Goal: Participate in discussion: Engage in conversation with other users on a specific topic

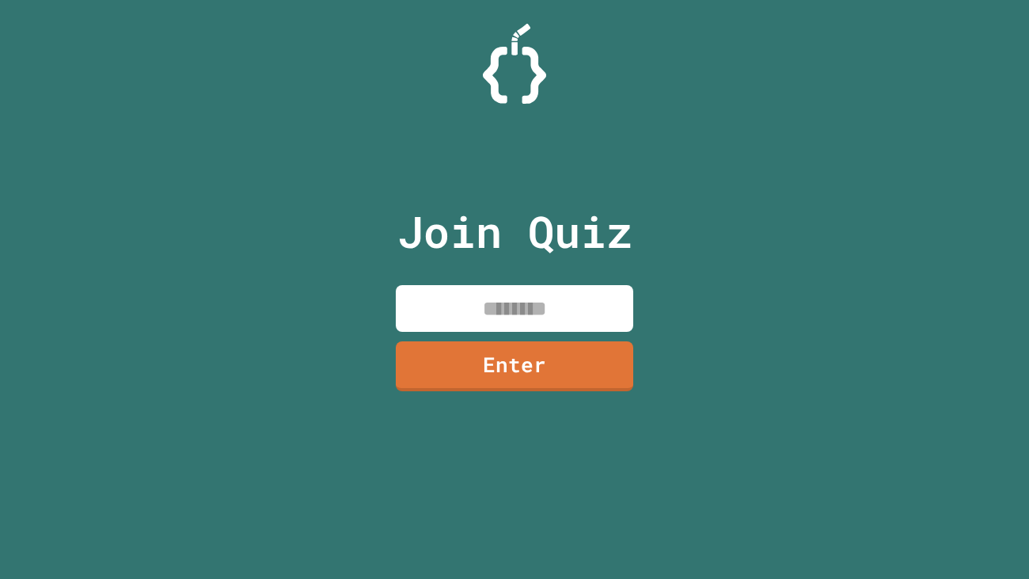
click at [512, 320] on input at bounding box center [515, 308] width 238 height 47
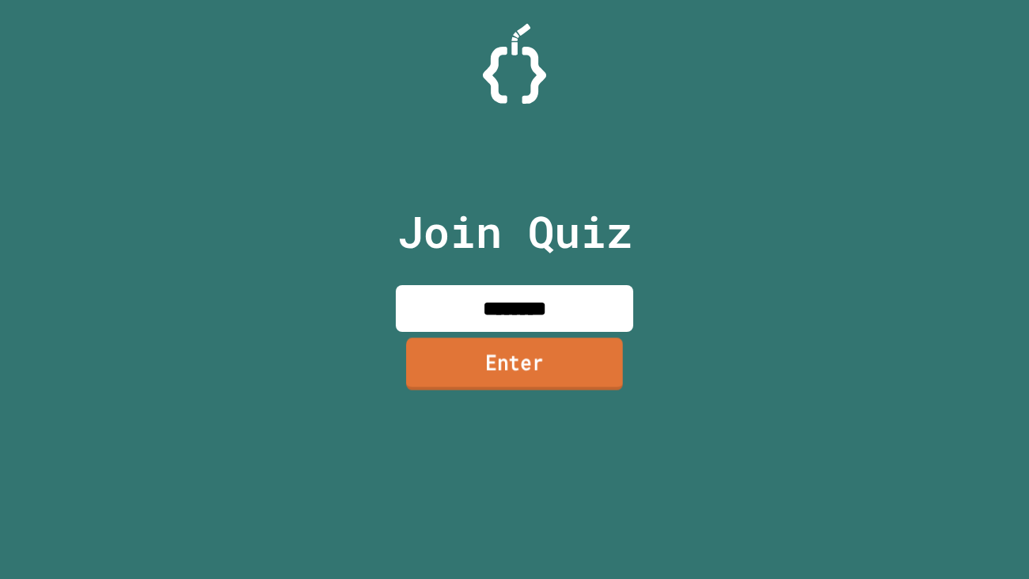
type input "********"
click at [571, 378] on link "Enter" at bounding box center [514, 363] width 217 height 52
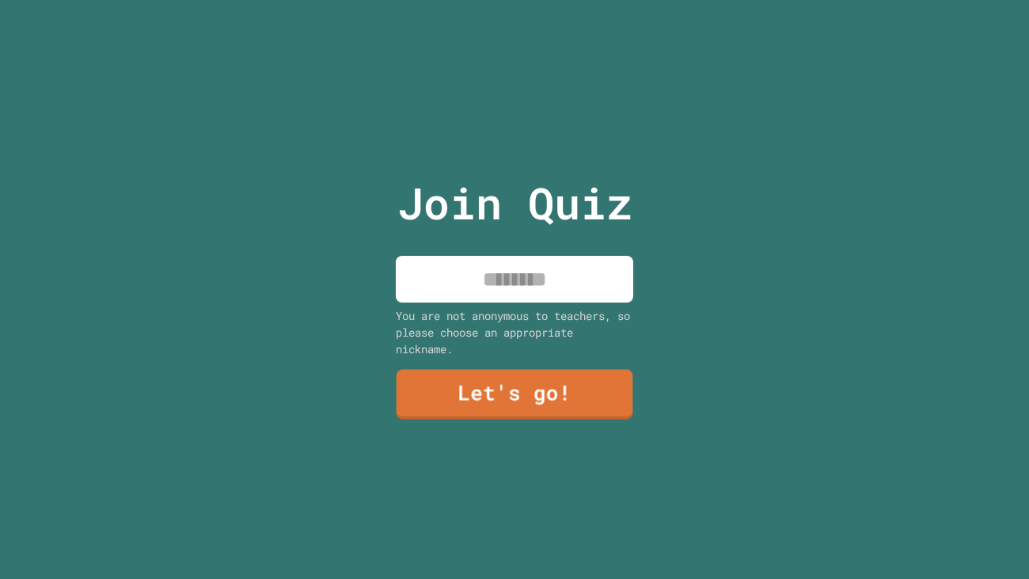
click at [502, 279] on input at bounding box center [515, 279] width 238 height 47
type input "*****"
click at [610, 409] on link "Let's go!" at bounding box center [514, 393] width 241 height 52
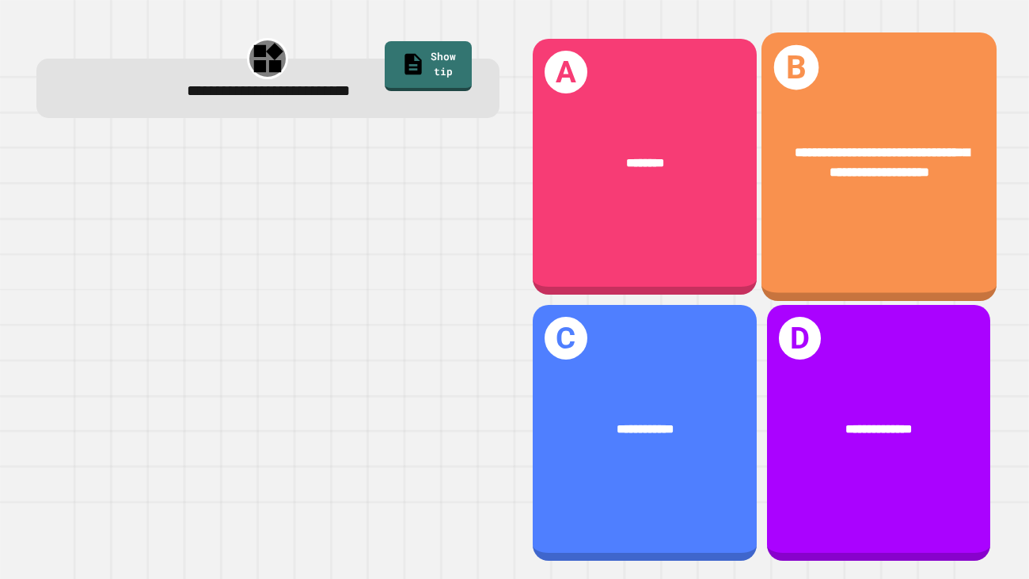
click at [875, 170] on span "**********" at bounding box center [881, 162] width 175 height 32
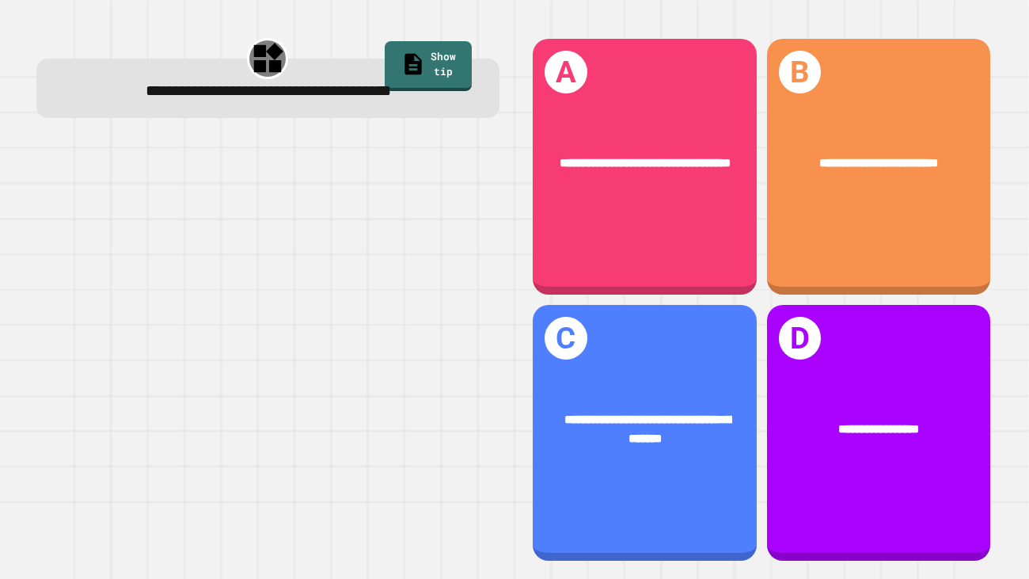
click at [410, 402] on div at bounding box center [267, 351] width 463 height 424
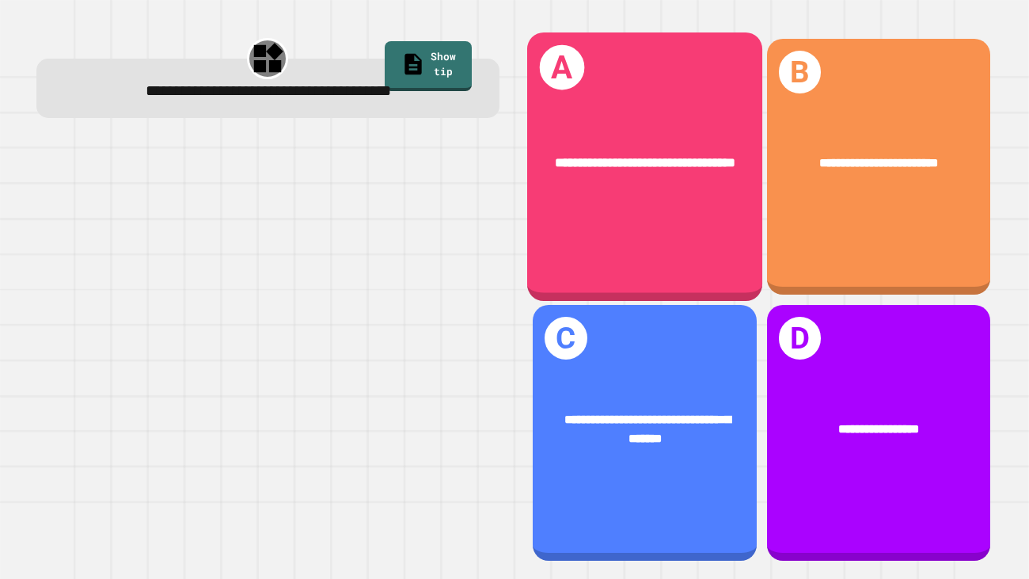
click at [701, 250] on div "**********" at bounding box center [644, 166] width 235 height 268
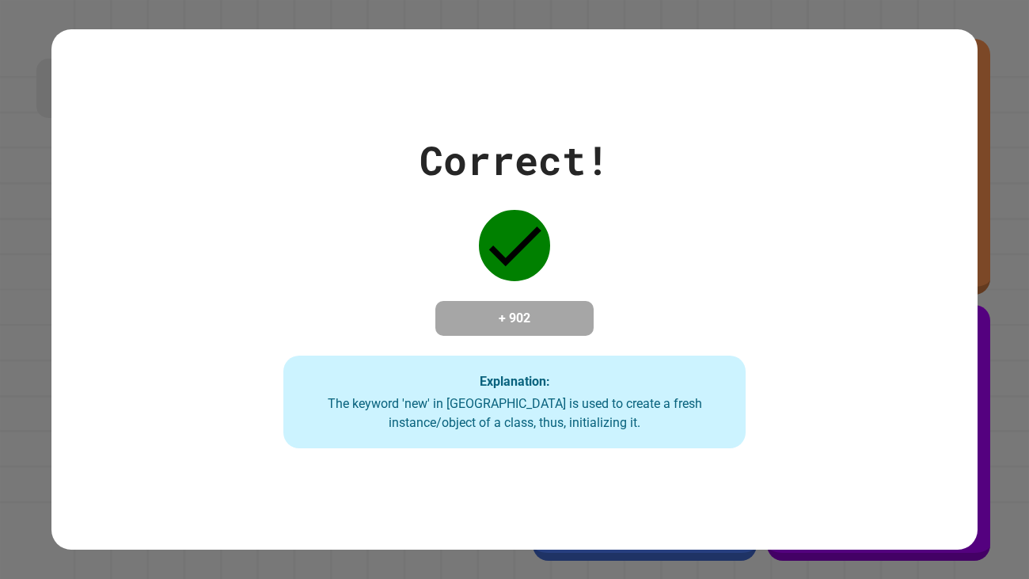
click at [276, 437] on div "Correct! + 902 Explanation: The keyword 'new' in [GEOGRAPHIC_DATA] is used to c…" at bounding box center [514, 290] width 661 height 318
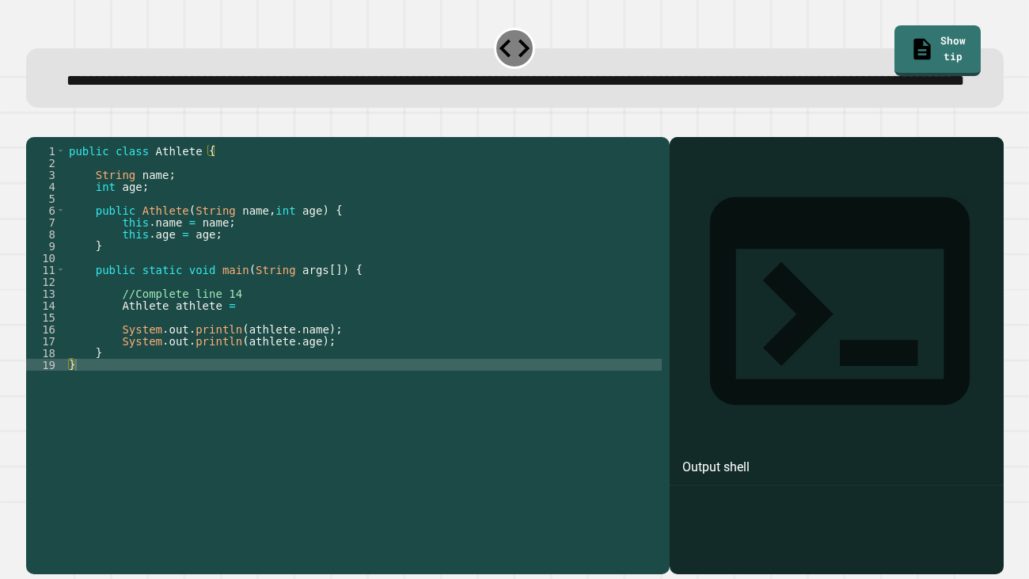
click at [271, 348] on div "public class Athlete { String name ; int age ; public Athlete ( String name , i…" at bounding box center [364, 335] width 596 height 380
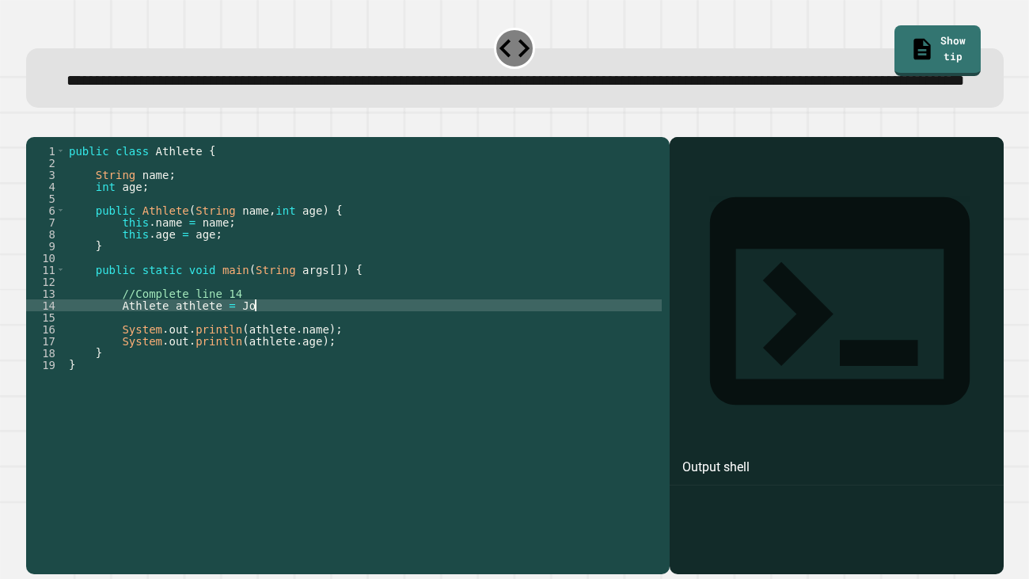
scroll to position [0, 14]
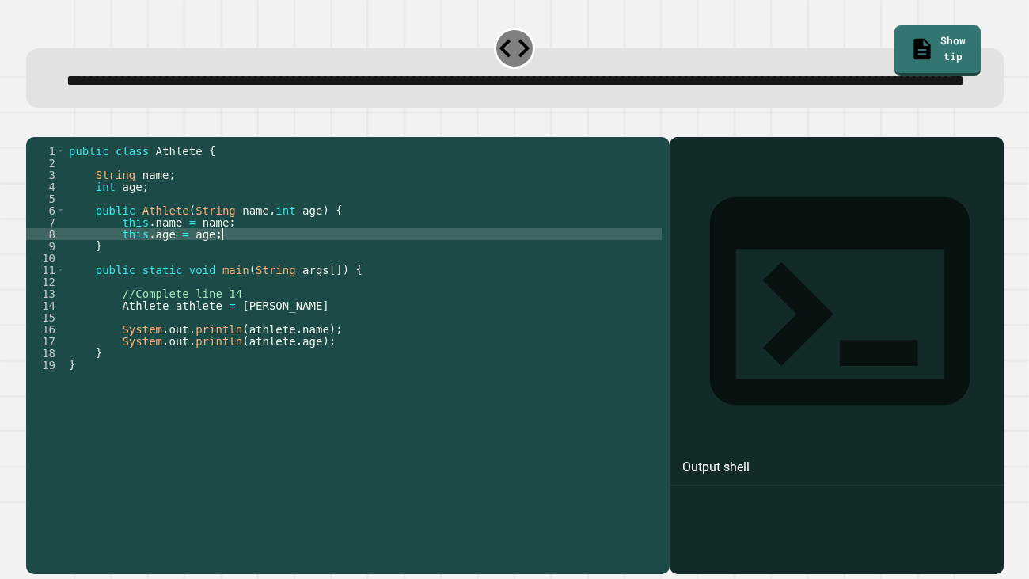
click at [259, 279] on div "public class Athlete { String name ; int age ; public Athlete ( String name , i…" at bounding box center [364, 335] width 596 height 380
click at [308, 291] on div "public class Athlete { String name ; int age ; public Athlete ( String name , i…" at bounding box center [364, 335] width 596 height 380
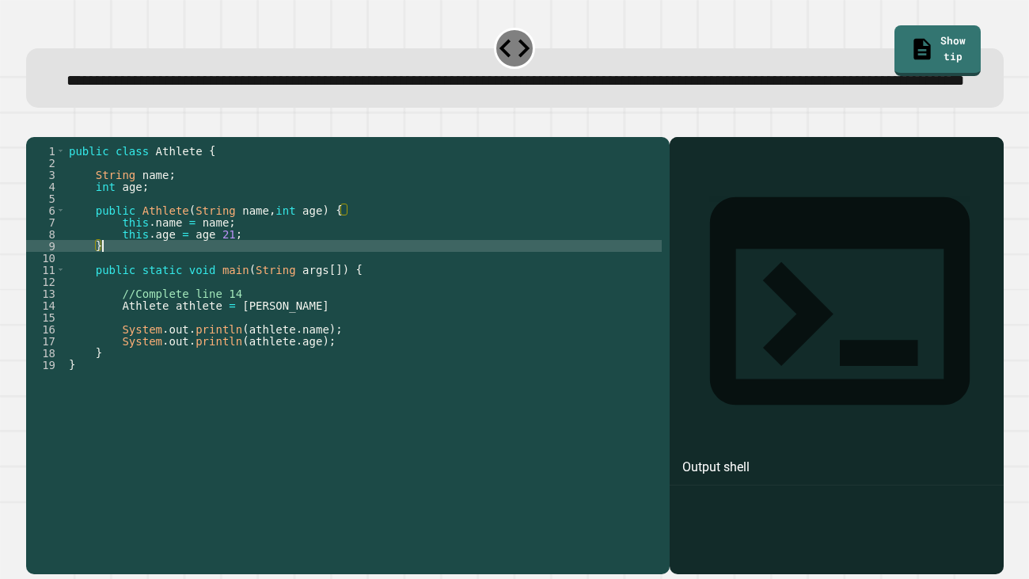
scroll to position [0, 1]
click at [241, 272] on div "public class Athlete { String name ; int age ; public Athlete ( String name , i…" at bounding box center [364, 335] width 596 height 380
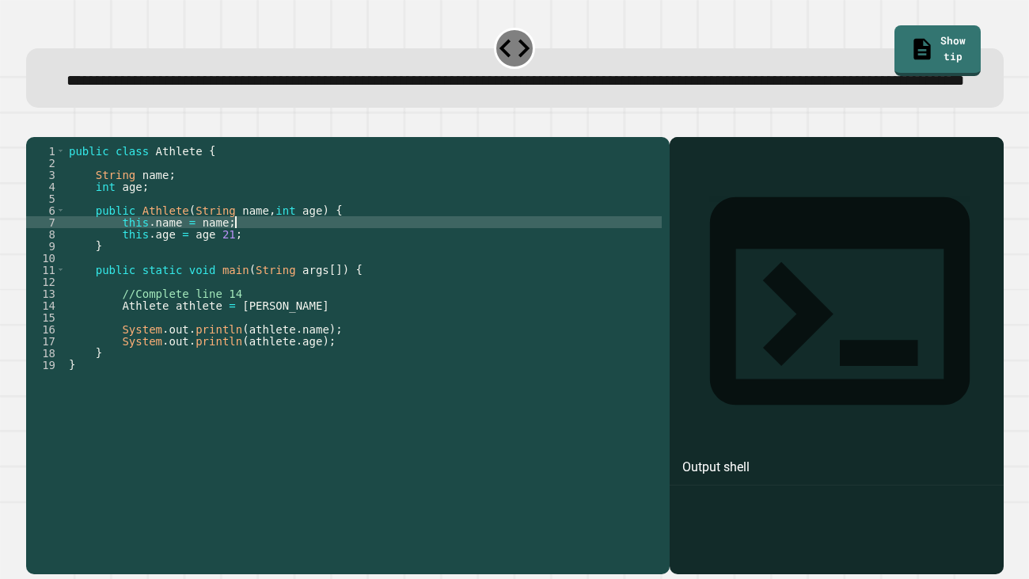
click at [229, 268] on div "public class Athlete { String name ; int age ; public Athlete ( String name , i…" at bounding box center [364, 335] width 596 height 380
click at [214, 280] on div "public class Athlete { String name ; int age ; public Athlete ( String name , i…" at bounding box center [364, 335] width 596 height 380
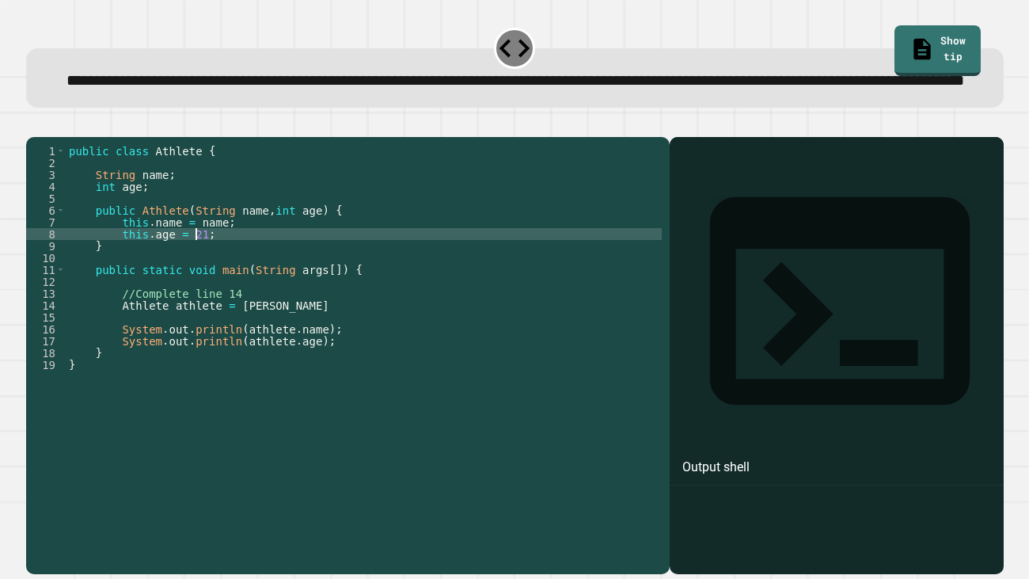
click at [229, 271] on div "public class Athlete { String name ; int age ; public Athlete ( String name , i…" at bounding box center [364, 335] width 596 height 380
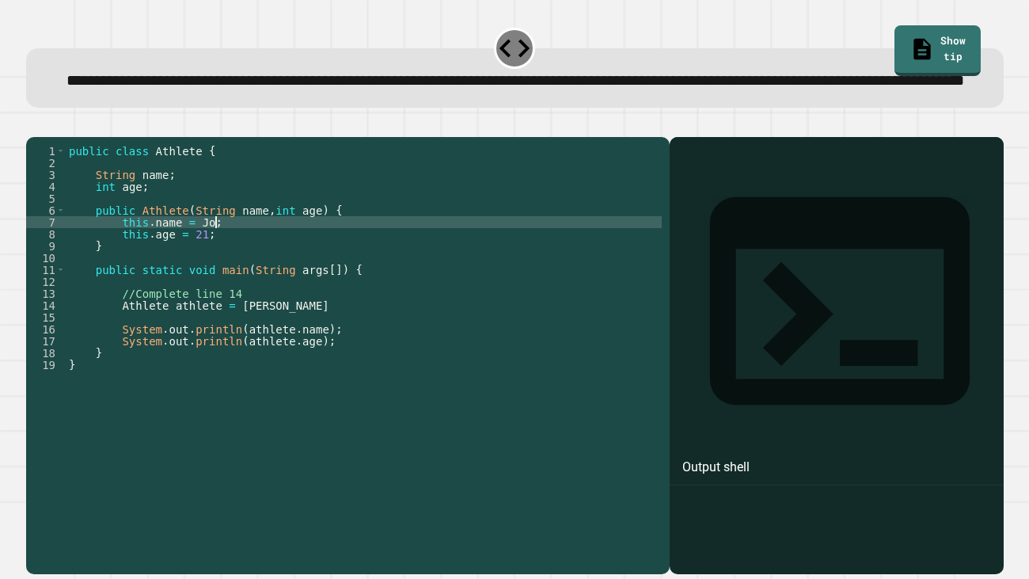
scroll to position [0, 10]
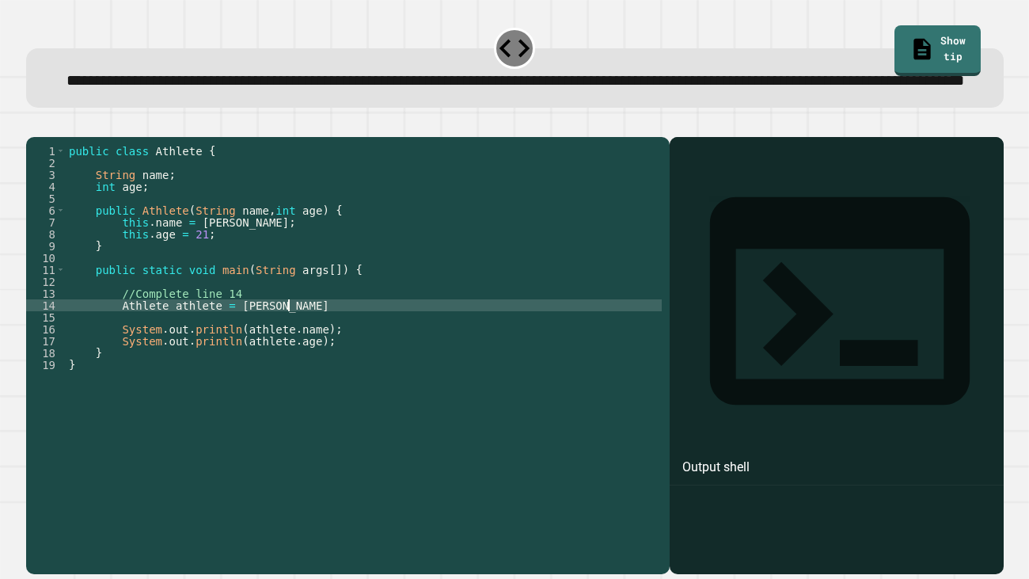
click at [297, 348] on div "public class Athlete { String name ; int age ; public Athlete ( String name , i…" at bounding box center [364, 335] width 596 height 380
click at [443, 395] on div "public class Athlete { String name ; int age ; public Athlete ( String name , i…" at bounding box center [364, 335] width 596 height 380
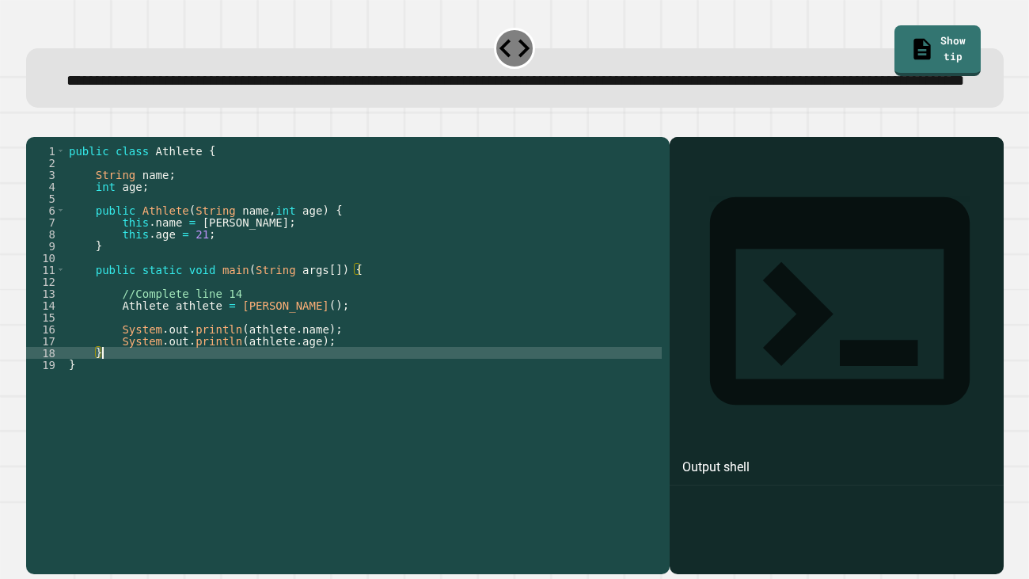
click at [204, 267] on div "public class Athlete { String name ; int age ; public Athlete ( String name , i…" at bounding box center [364, 335] width 596 height 380
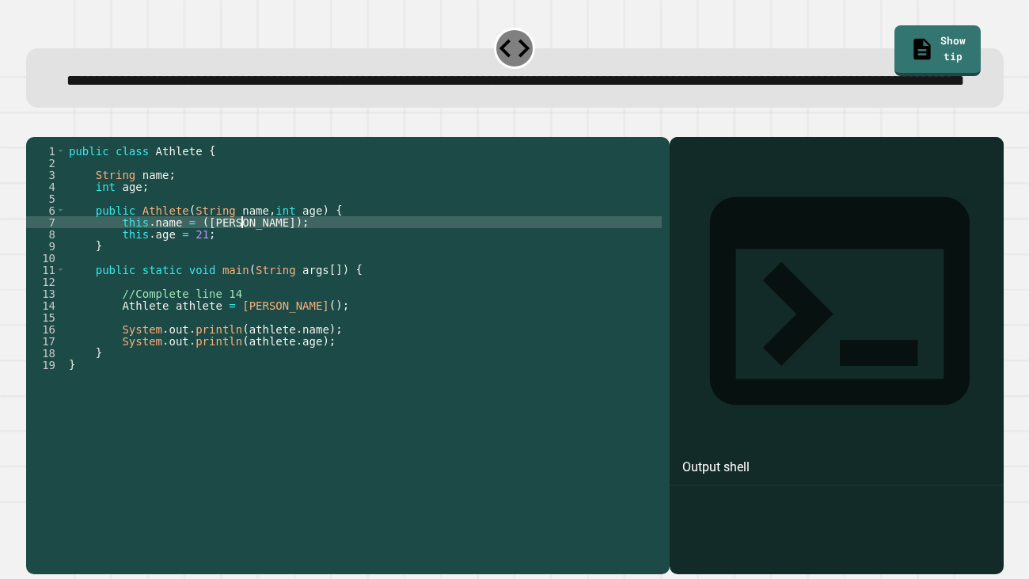
scroll to position [0, 11]
click at [198, 278] on div "public class Athlete { String name ; int age ; public Athlete ( String name , i…" at bounding box center [364, 335] width 596 height 380
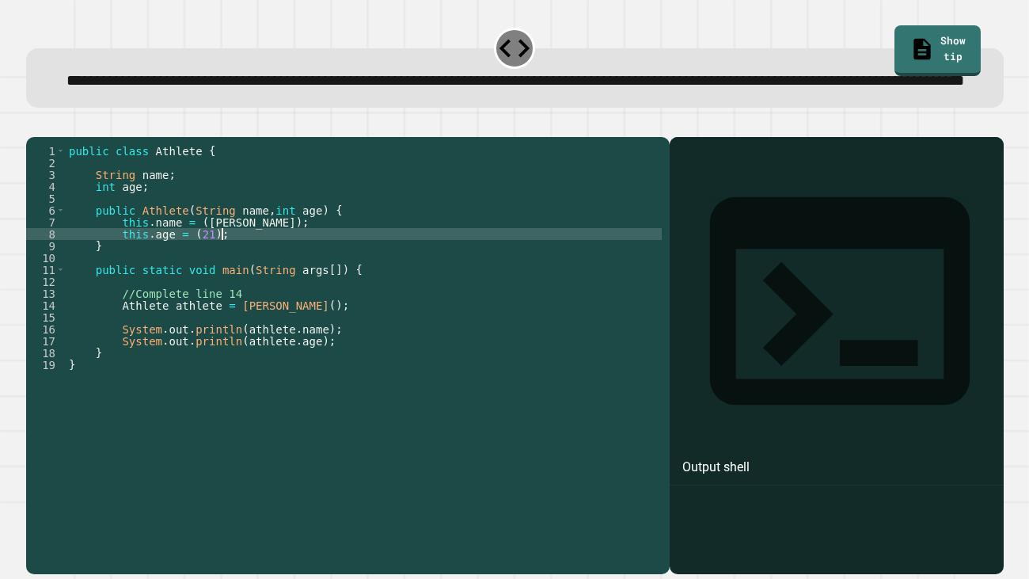
scroll to position [0, 10]
click at [200, 310] on div "public class Athlete { String name ; int age ; public Athlete ( String name , i…" at bounding box center [364, 335] width 596 height 380
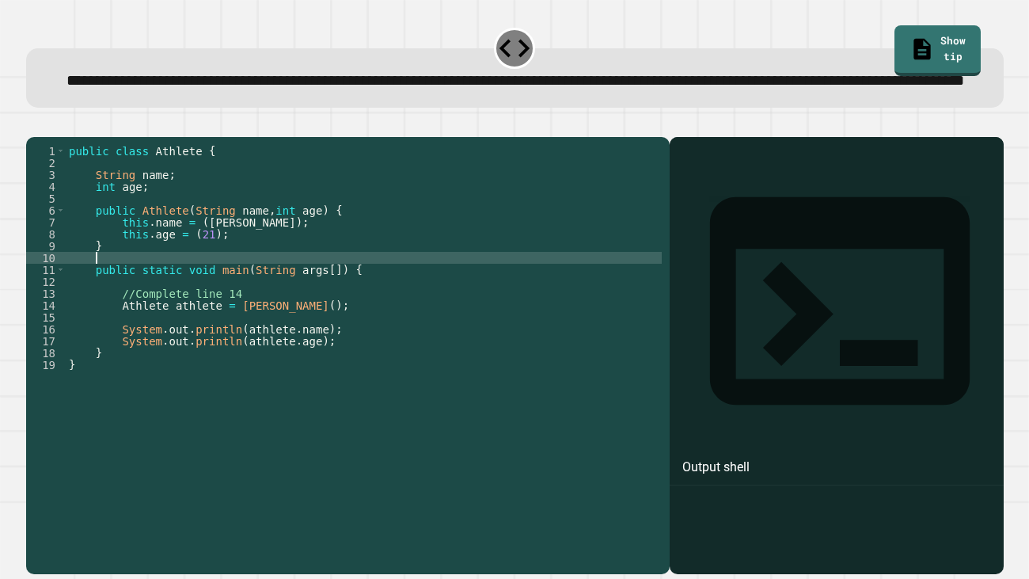
scroll to position [0, 1]
click at [197, 279] on div "public class Athlete { String name ; int age ; public Athlete ( String name , i…" at bounding box center [364, 335] width 596 height 380
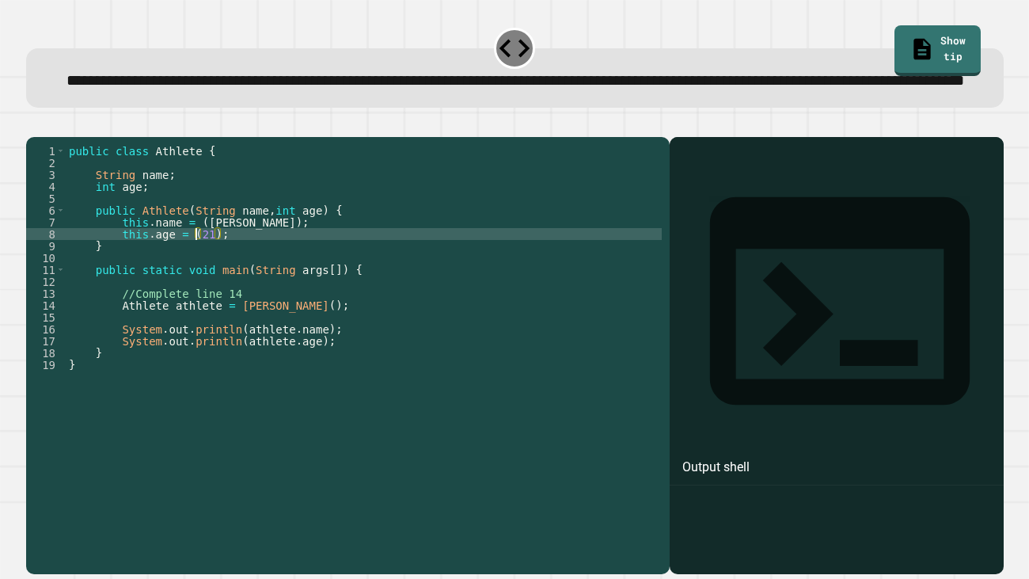
click at [294, 336] on div "public class Athlete { String name ; int age ; public Athlete ( String name , i…" at bounding box center [364, 335] width 596 height 380
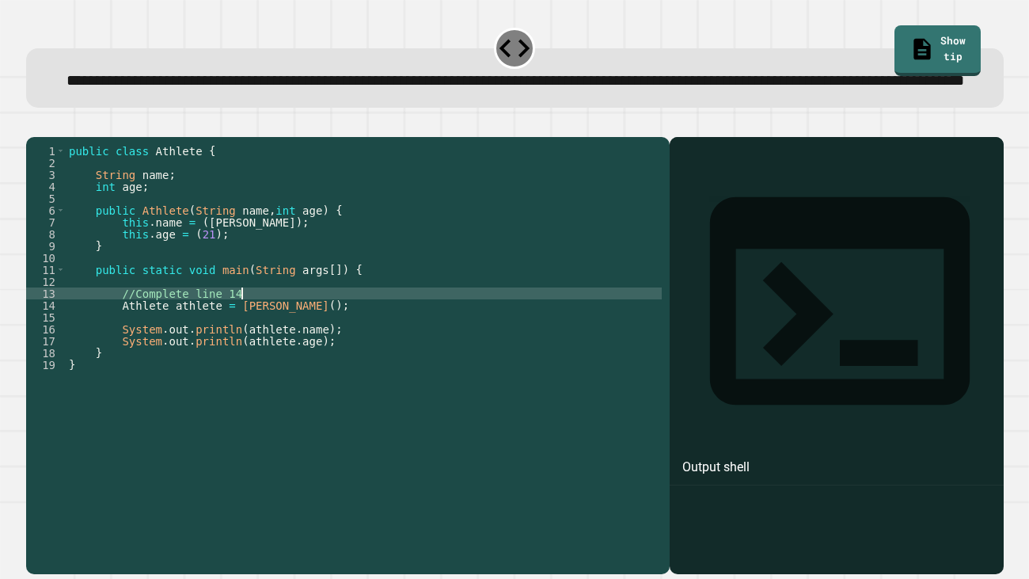
click at [217, 282] on div "public class Athlete { String name ; int age ; public Athlete ( String name , i…" at bounding box center [364, 335] width 596 height 380
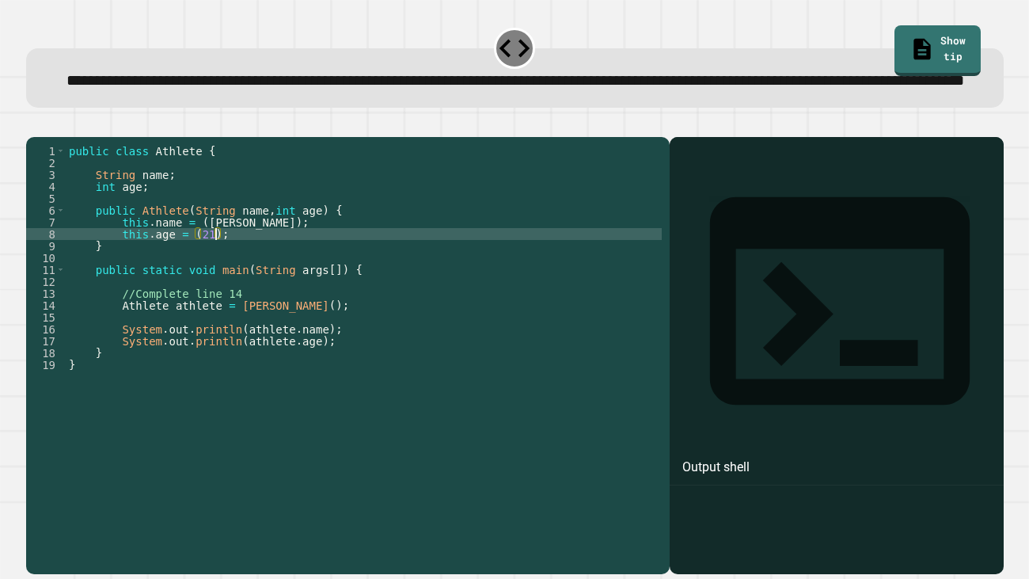
click at [212, 282] on div "public class Athlete { String name ; int age ; public Athlete ( String name , i…" at bounding box center [364, 335] width 596 height 380
click at [202, 266] on div "public class Athlete { String name ; int age ; public Athlete ( String name , i…" at bounding box center [364, 335] width 596 height 380
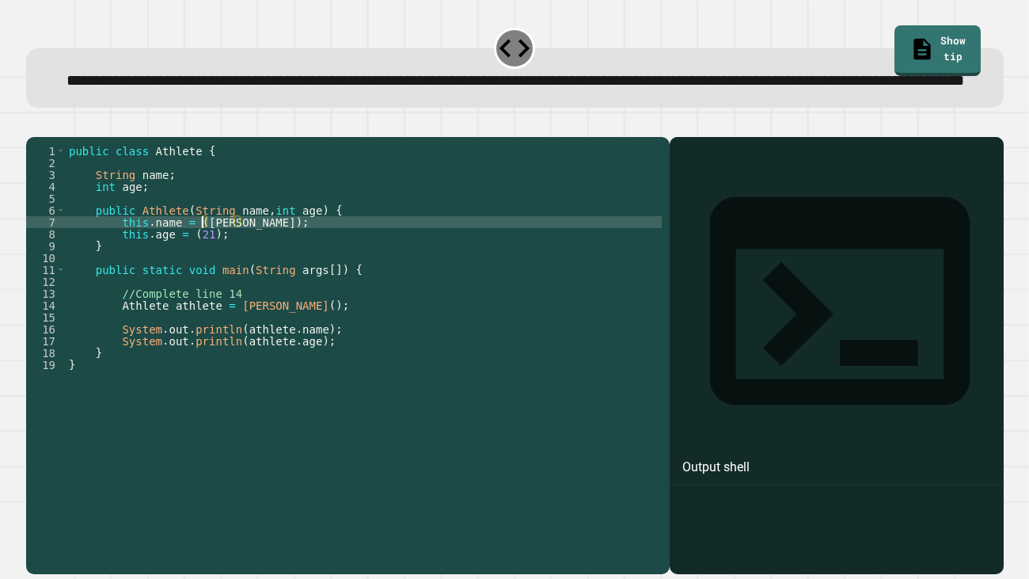
click at [240, 347] on div "public class Athlete { String name ; int age ; public Athlete ( String name , i…" at bounding box center [364, 335] width 596 height 380
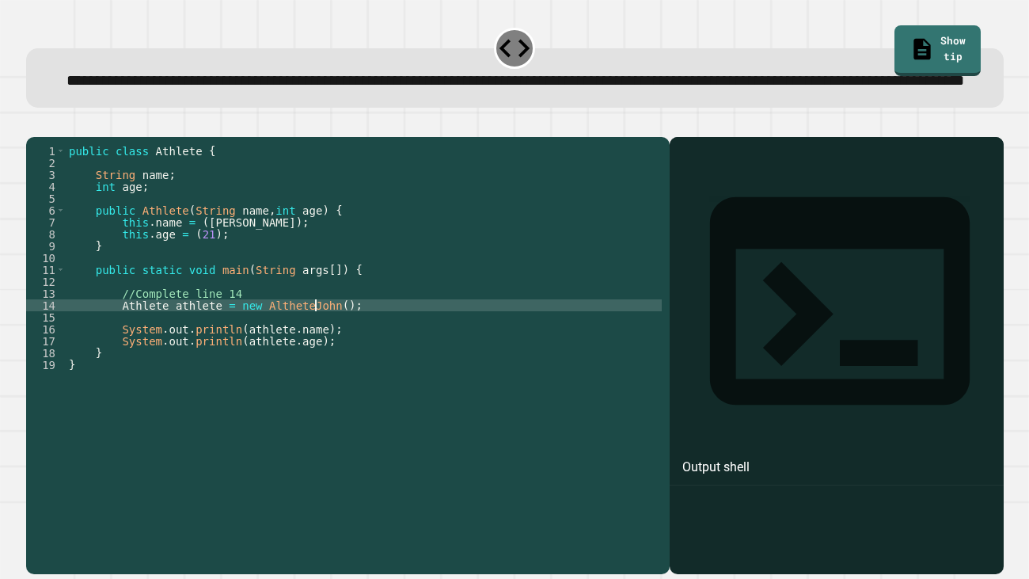
scroll to position [0, 17]
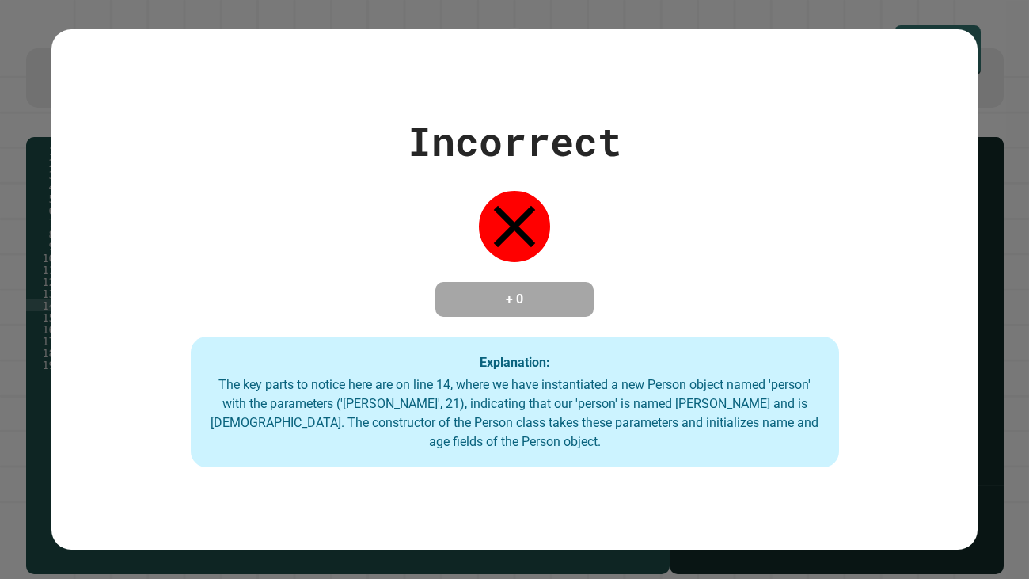
type textarea "**********"
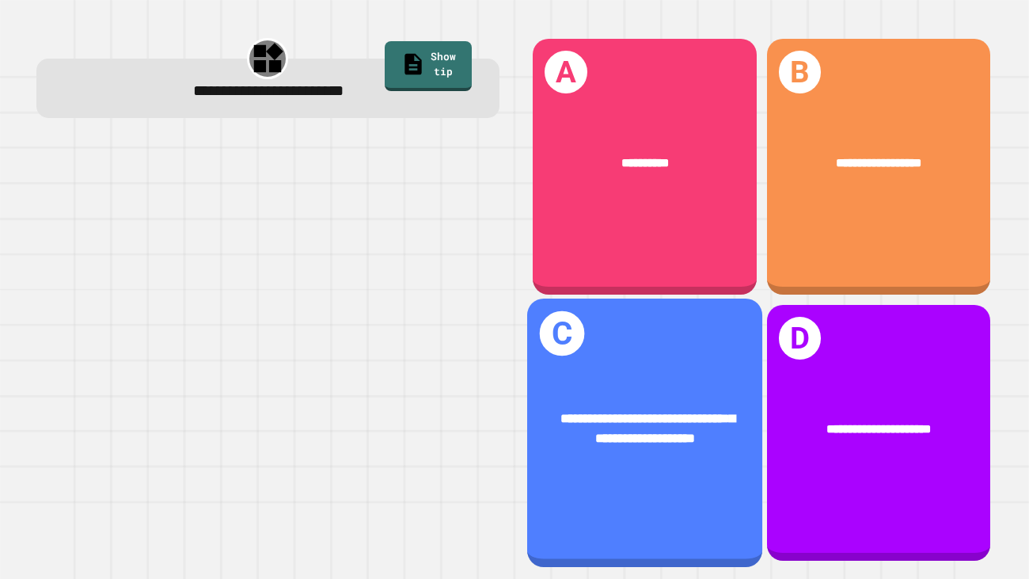
click at [660, 394] on div "**********" at bounding box center [644, 428] width 235 height 92
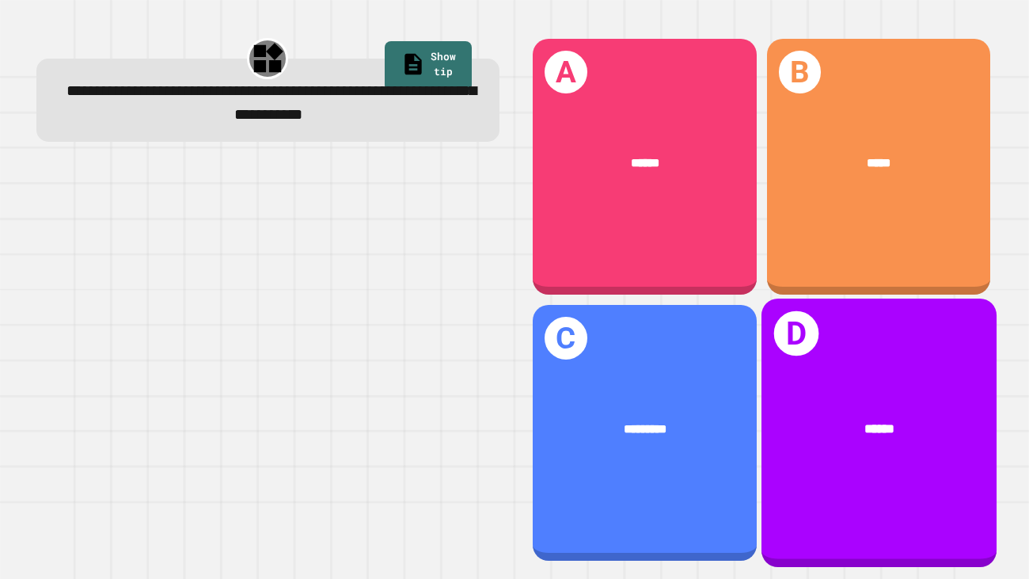
click at [870, 473] on div "D ******" at bounding box center [878, 432] width 235 height 268
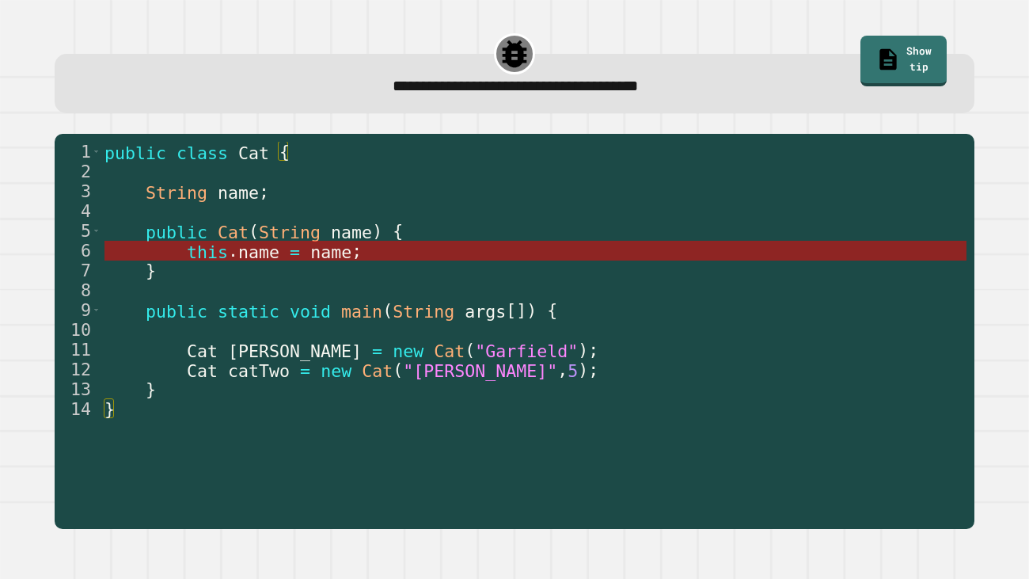
click at [348, 250] on span "name" at bounding box center [330, 251] width 41 height 20
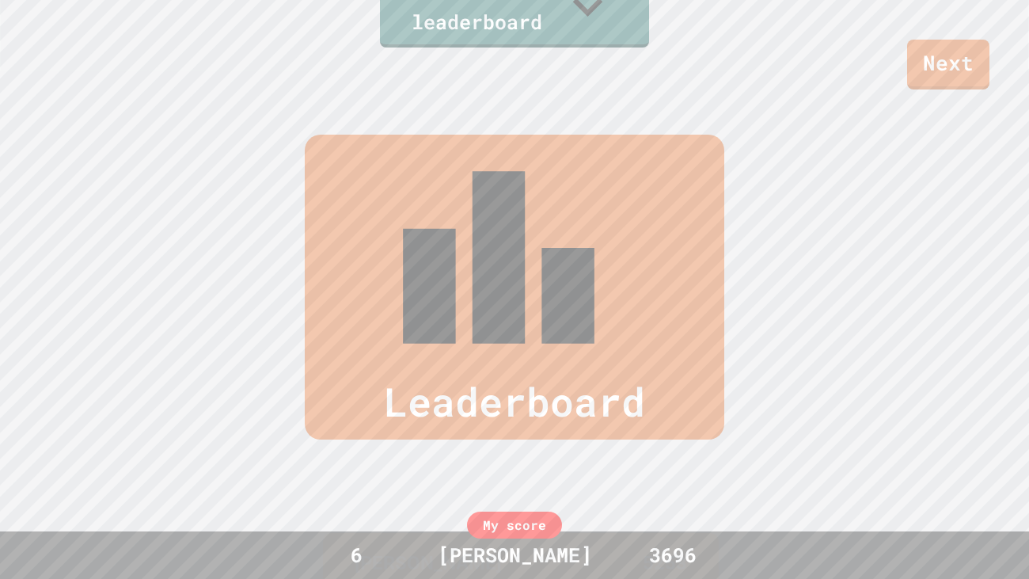
scroll to position [493, 0]
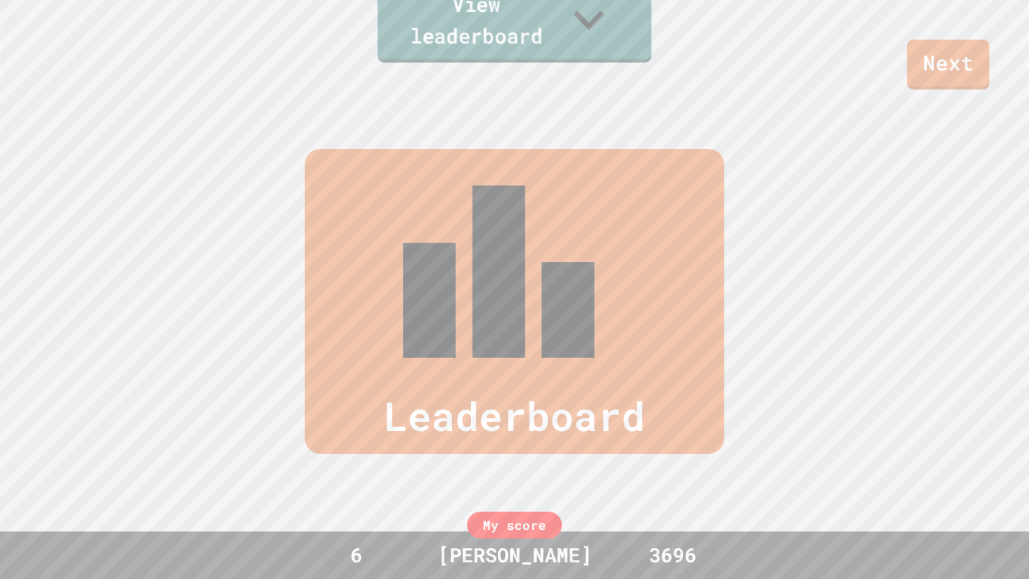
click at [561, 43] on link "View leaderboard" at bounding box center [514, 21] width 273 height 82
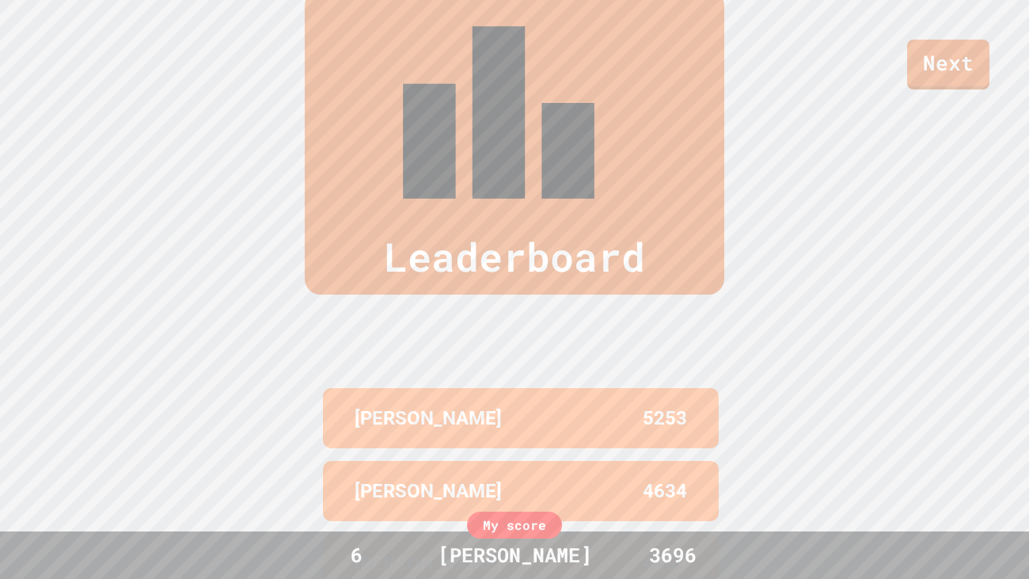
scroll to position [0, 0]
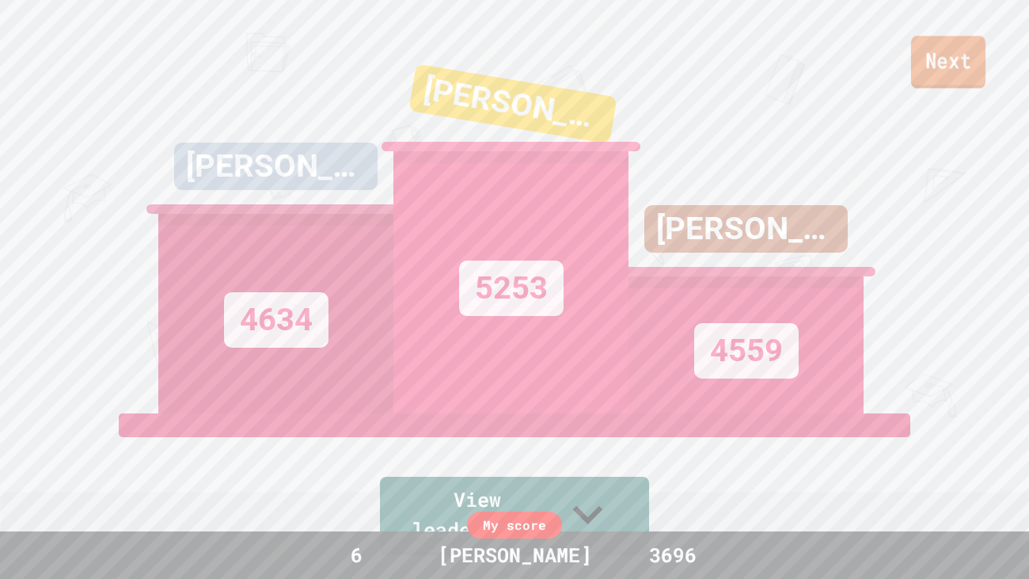
click at [971, 88] on link "Next" at bounding box center [948, 62] width 74 height 52
